Goal: Check status: Check status

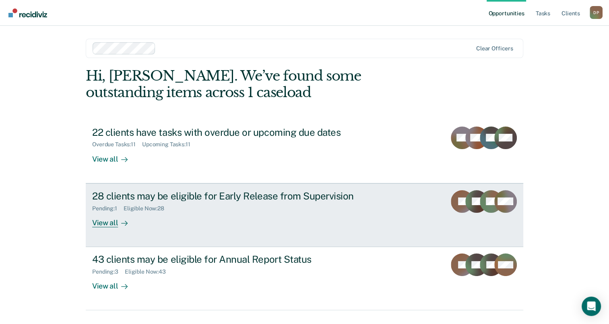
scroll to position [18, 0]
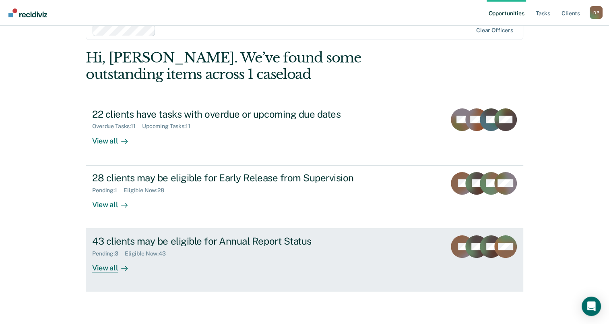
click at [190, 241] on div "43 clients may be eligible for Annual Report Status" at bounding box center [233, 241] width 283 height 12
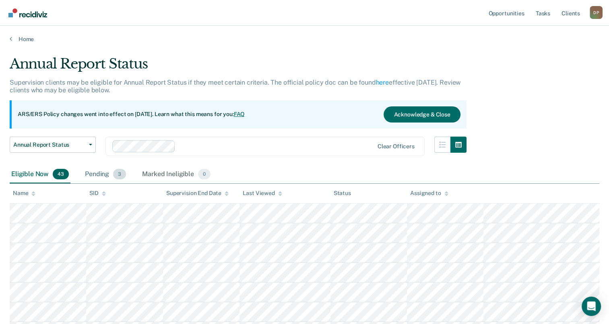
click at [90, 172] on div "Pending 3" at bounding box center [105, 174] width 44 height 18
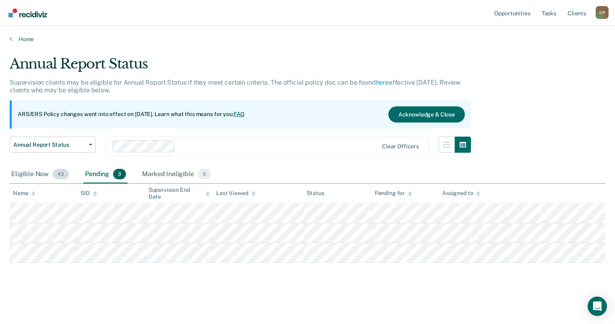
click at [44, 175] on div "Eligible Now 43" at bounding box center [40, 174] width 61 height 18
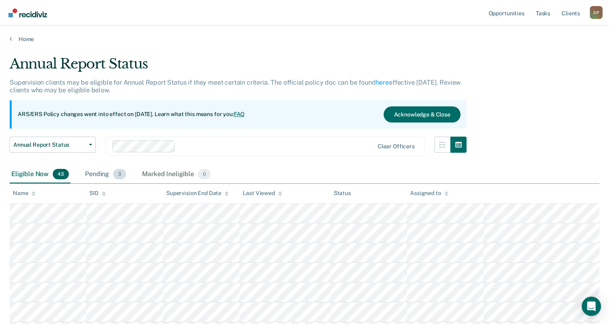
click at [98, 174] on div "Pending 3" at bounding box center [105, 174] width 44 height 18
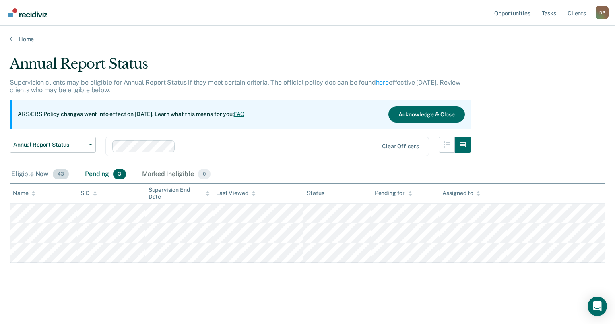
click at [43, 176] on div "Eligible Now 43" at bounding box center [40, 174] width 61 height 18
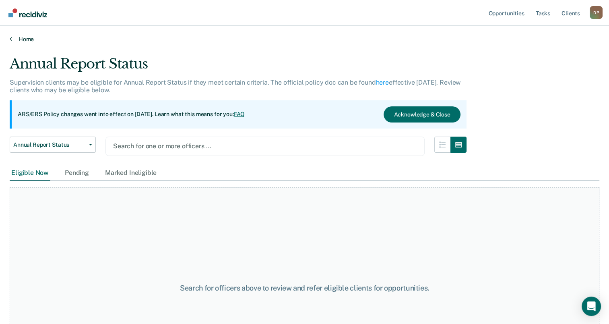
click at [25, 38] on link "Home" at bounding box center [305, 38] width 590 height 7
